Goal: Information Seeking & Learning: Find specific fact

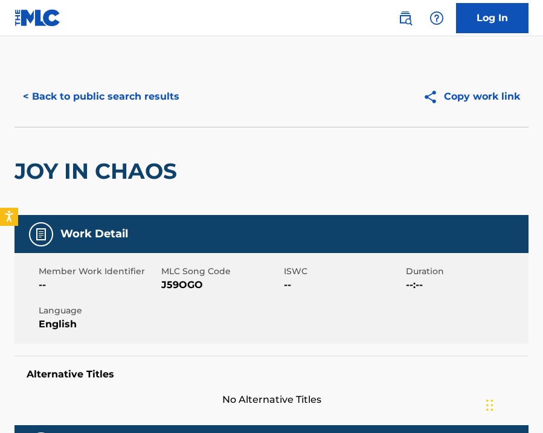
click at [94, 92] on button "< Back to public search results" at bounding box center [100, 97] width 173 height 30
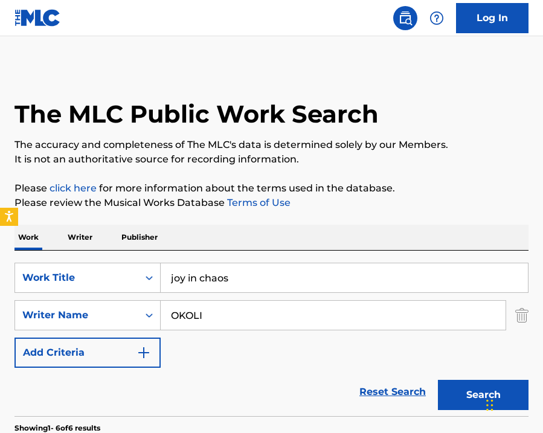
scroll to position [149, 0]
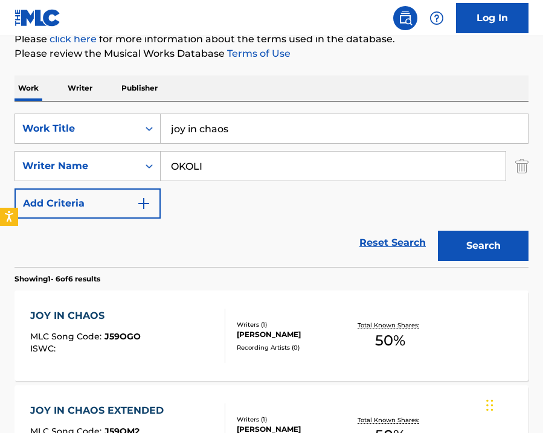
click at [176, 132] on input "joy in chaos" at bounding box center [344, 128] width 367 height 29
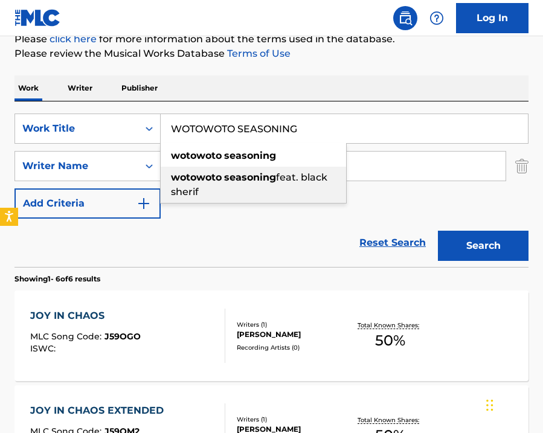
click at [194, 182] on strong "wotowoto" at bounding box center [196, 177] width 51 height 11
type input "wotowoto seasoning feat. black sherif"
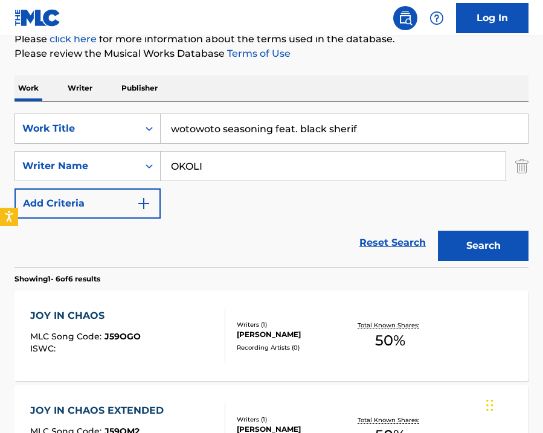
click at [524, 161] on img "Search Form" at bounding box center [521, 166] width 13 height 30
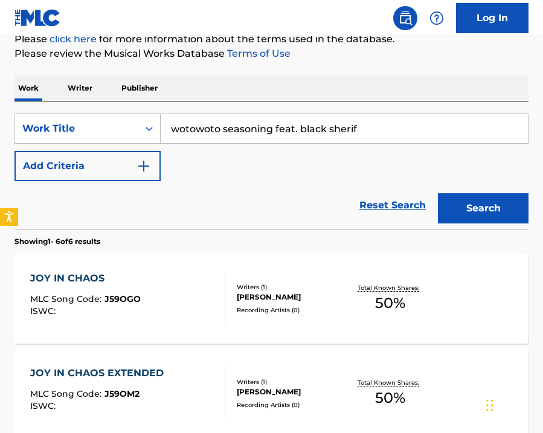
click at [511, 214] on button "Search" at bounding box center [483, 208] width 91 height 30
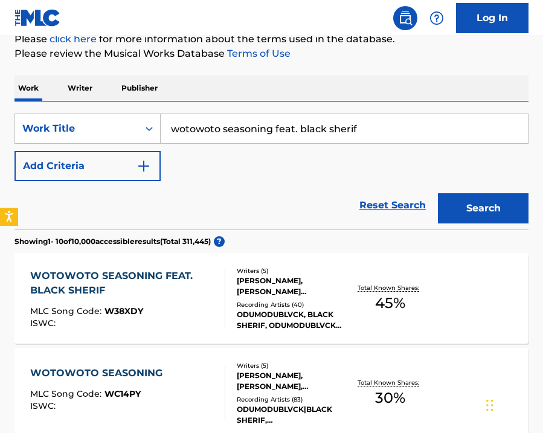
click at [187, 280] on div "WOTOWOTO SEASONING FEAT. BLACK SHERIF" at bounding box center [122, 283] width 185 height 29
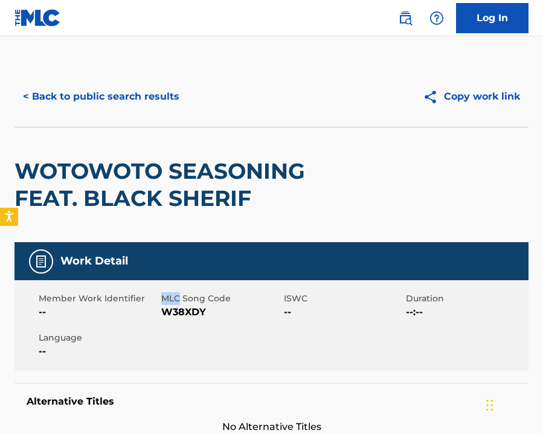
click at [234, 231] on div "WOTOWOTO SEASONING FEAT. BLACK SHERIF" at bounding box center [168, 184] width 309 height 115
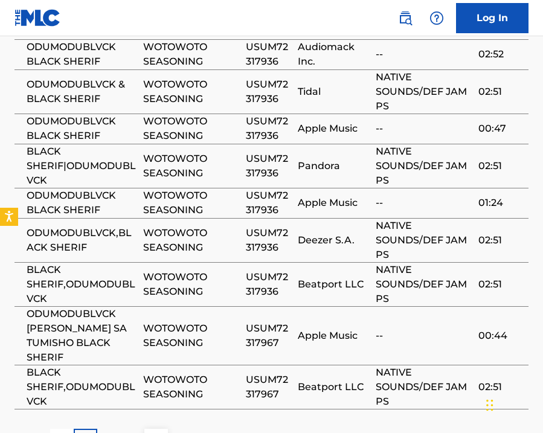
scroll to position [1039, 0]
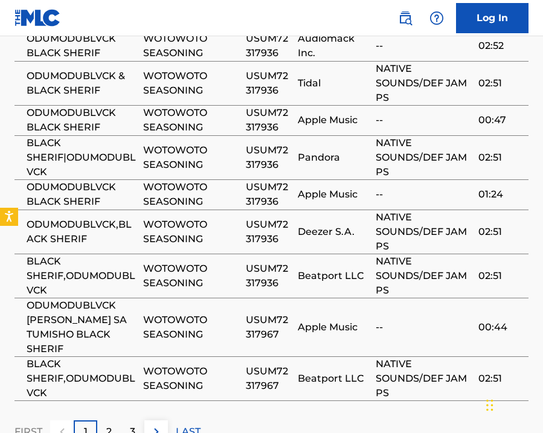
click at [345, 7] on nav "Log In" at bounding box center [271, 18] width 543 height 36
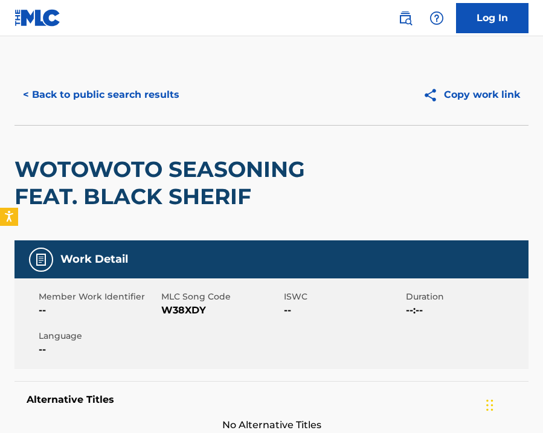
scroll to position [0, 0]
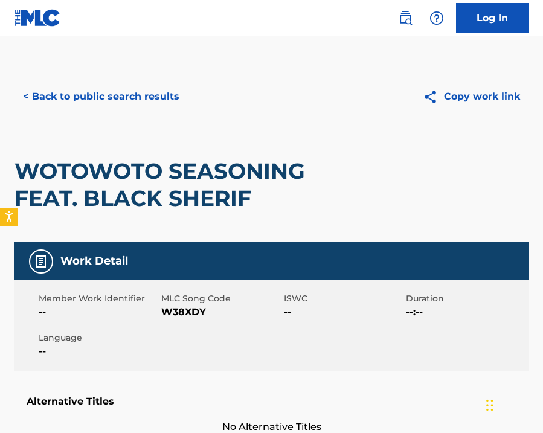
click at [155, 92] on button "< Back to public search results" at bounding box center [100, 97] width 173 height 30
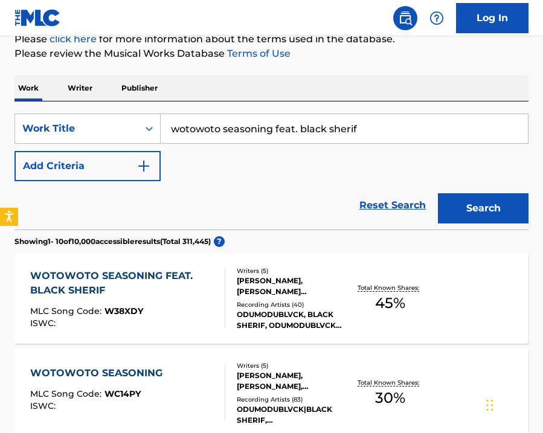
click at [263, 130] on input "wotowoto seasoning feat. black sherif" at bounding box center [344, 128] width 367 height 29
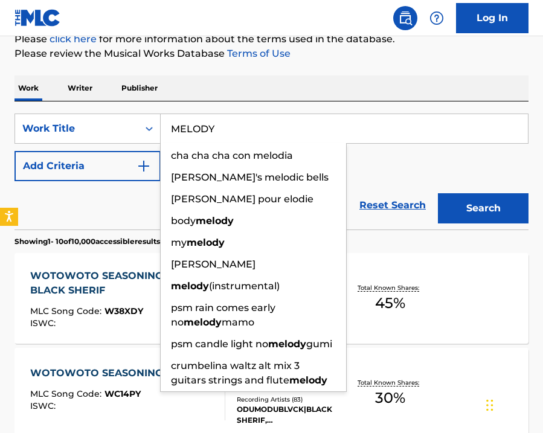
type input "MELODY"
click at [138, 166] on img "Search Form" at bounding box center [143, 166] width 14 height 14
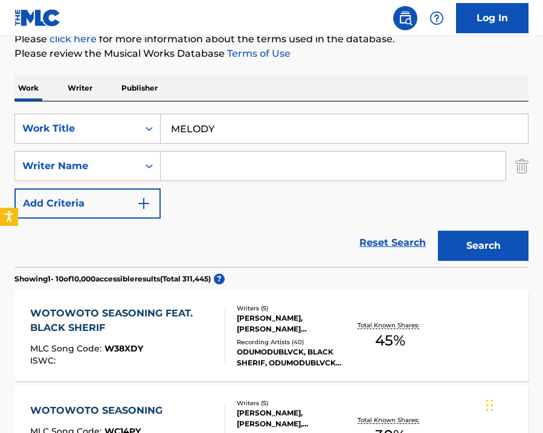
click at [138, 166] on div "Search Form" at bounding box center [149, 166] width 22 height 22
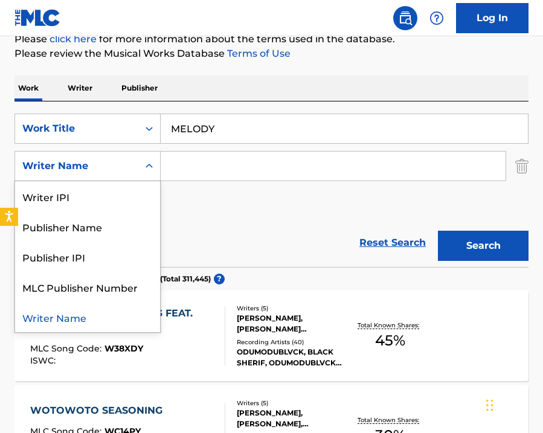
click at [87, 321] on div "Writer Name" at bounding box center [87, 317] width 145 height 30
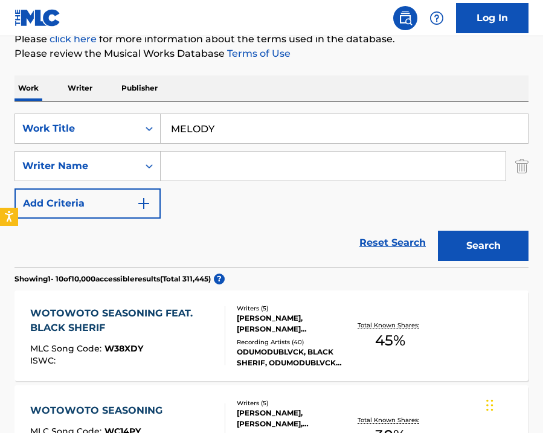
click at [211, 164] on input "Search Form" at bounding box center [333, 166] width 345 height 29
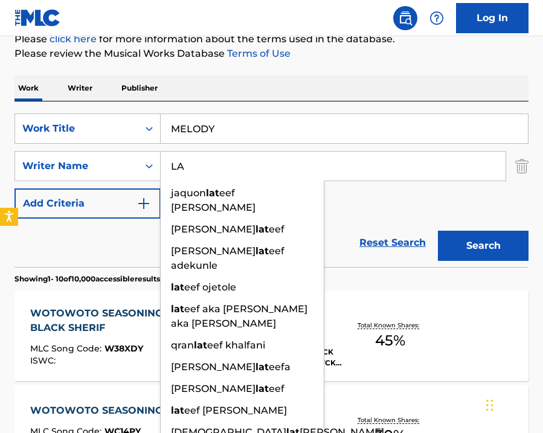
type input "L"
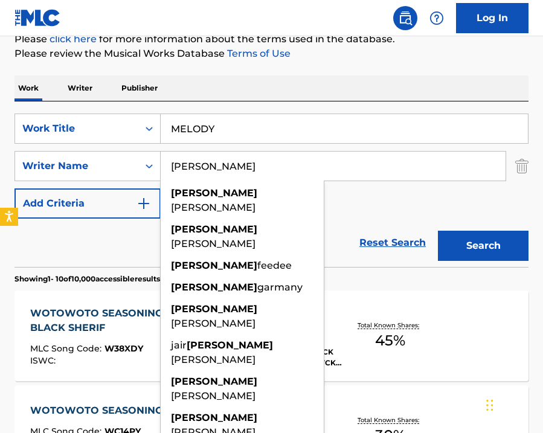
type input "[PERSON_NAME]"
click at [438, 231] on button "Search" at bounding box center [483, 246] width 91 height 30
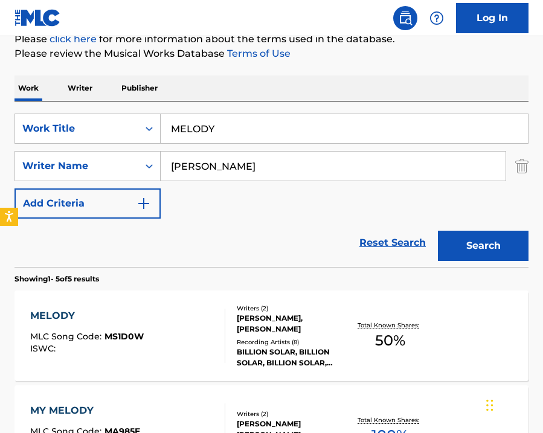
click at [249, 333] on div "[PERSON_NAME], [PERSON_NAME]" at bounding box center [292, 324] width 111 height 22
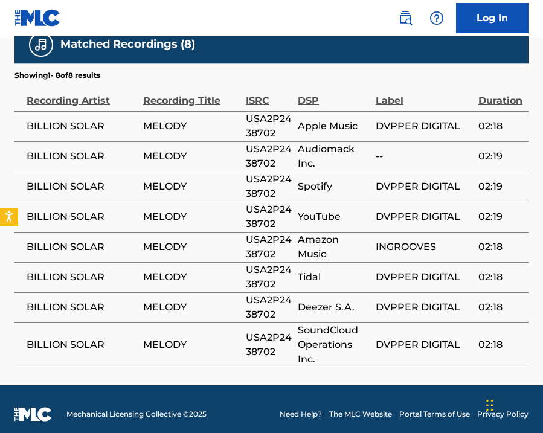
scroll to position [844, 0]
